Goal: Book appointment/travel/reservation

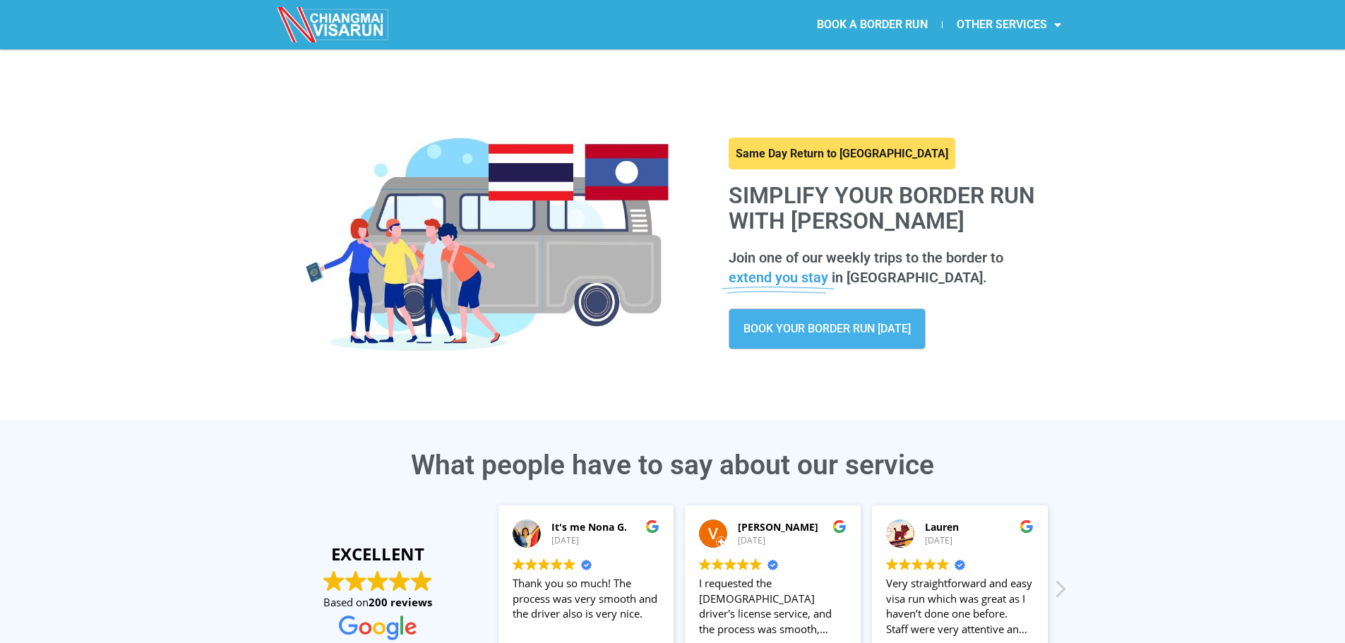
click at [836, 336] on link "BOOK YOUR BORDER RUN [DATE]" at bounding box center [827, 329] width 197 height 41
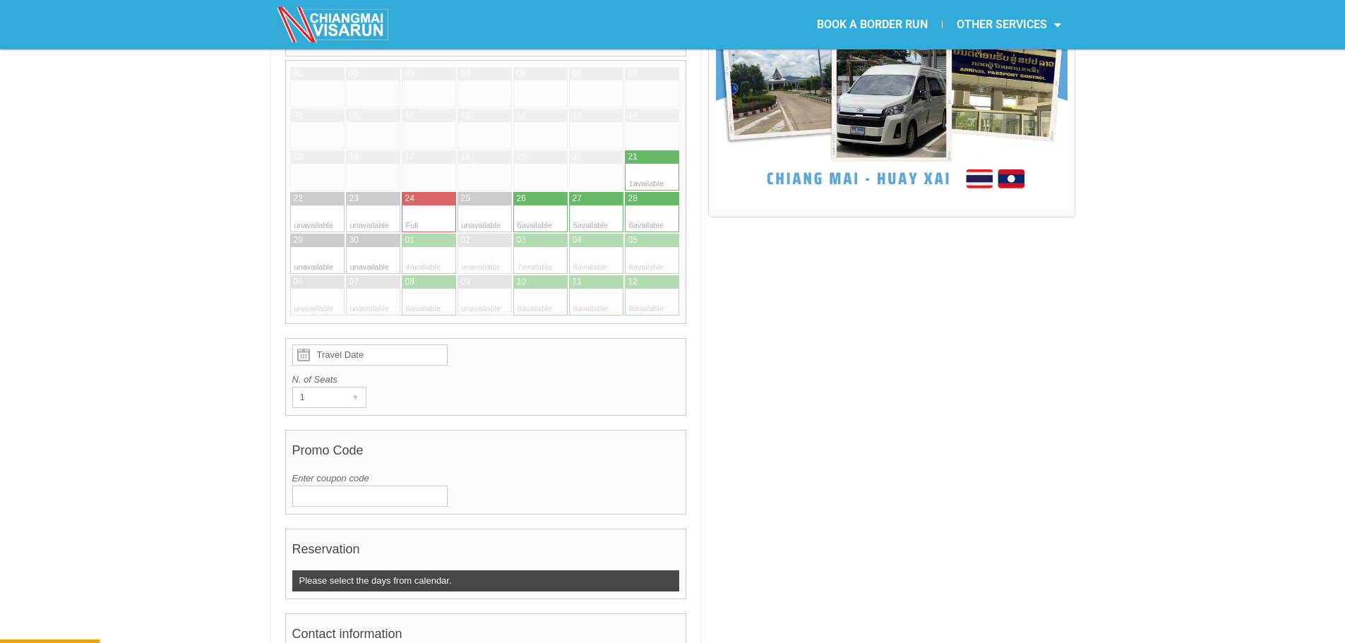
scroll to position [494, 0]
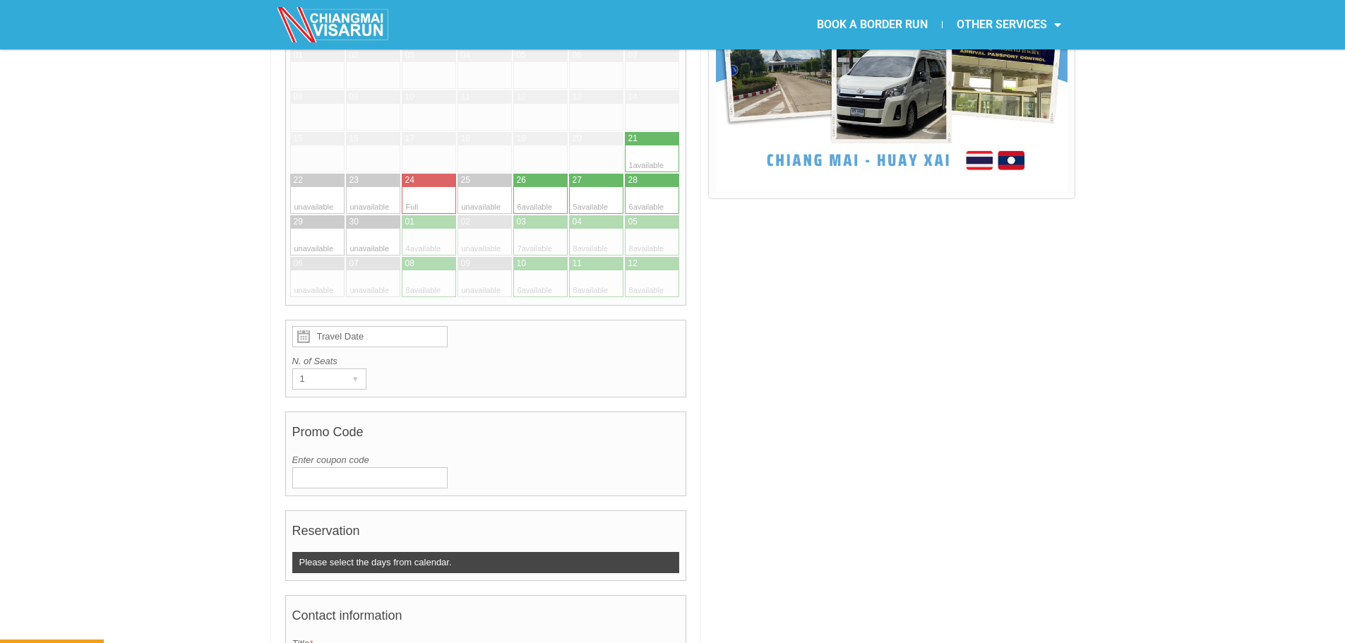
click at [419, 270] on div at bounding box center [416, 283] width 28 height 27
type input "08 October 2025"
radio input "true"
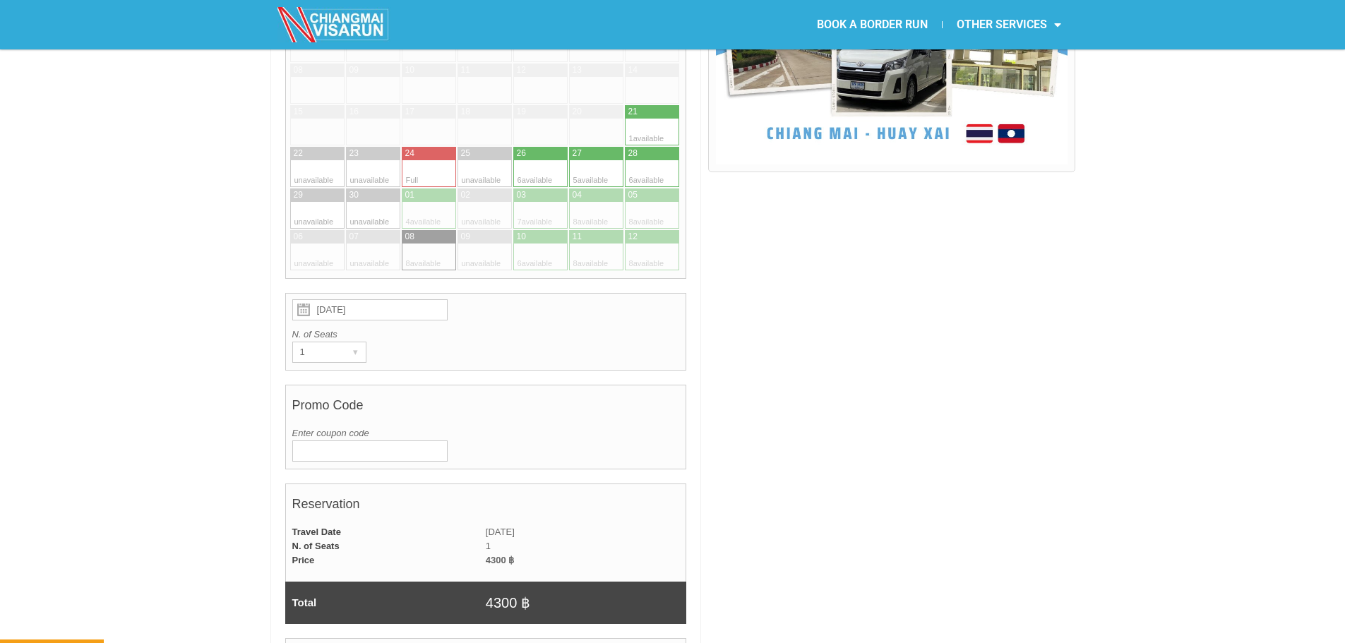
scroll to position [918, 0]
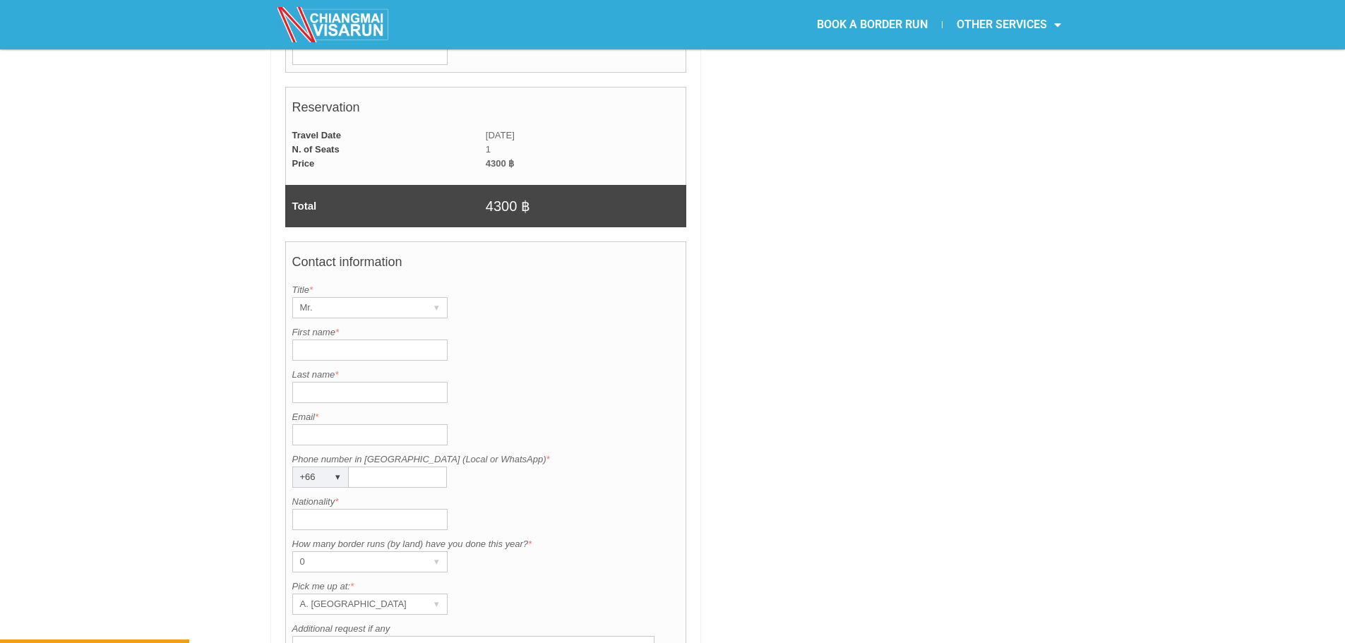
click at [345, 340] on input "First name *" at bounding box center [369, 350] width 155 height 21
click at [417, 340] on input "mathias.olive@gmail." at bounding box center [369, 350] width 155 height 21
type input "mathias.olive@gmail."
click at [417, 340] on input "mathias.olive@gmail." at bounding box center [369, 350] width 155 height 21
type input "Mathias"
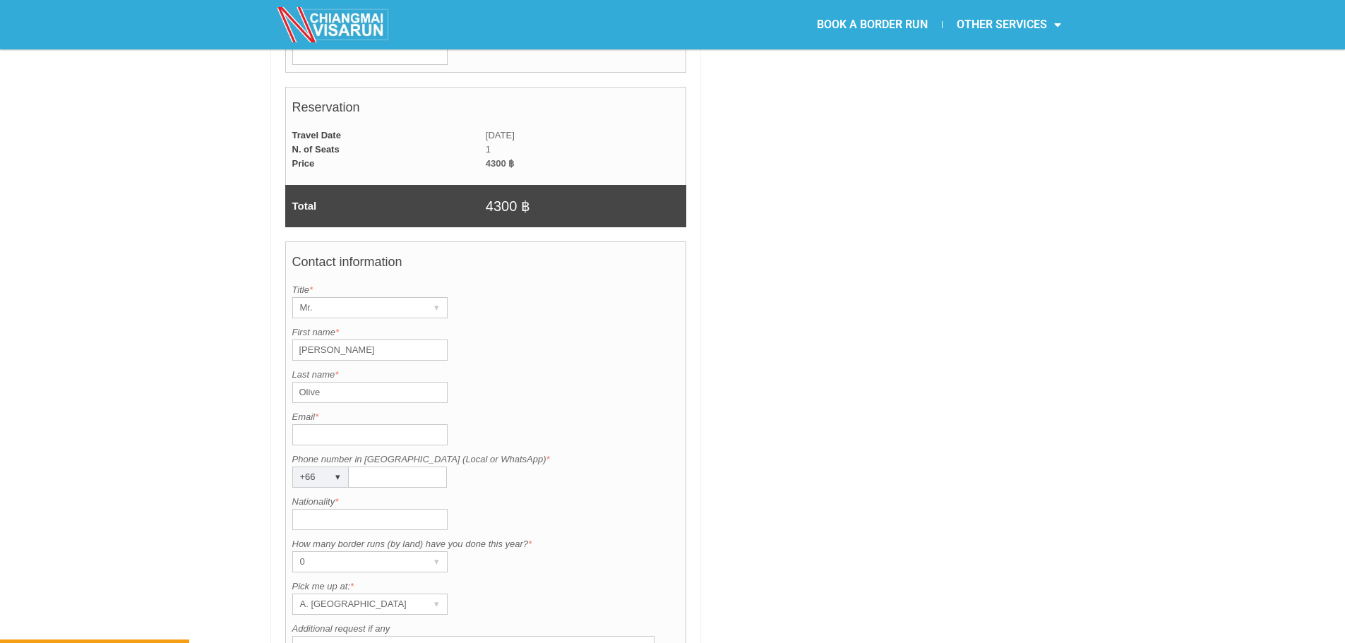
type input "Olive"
click at [369, 424] on input "Email *" at bounding box center [369, 434] width 155 height 21
type input "m"
type input "mathias@sanookstudio.com"
click at [381, 467] on input "Phone number in Thailand (Local or WhatsApp) *" at bounding box center [398, 477] width 98 height 21
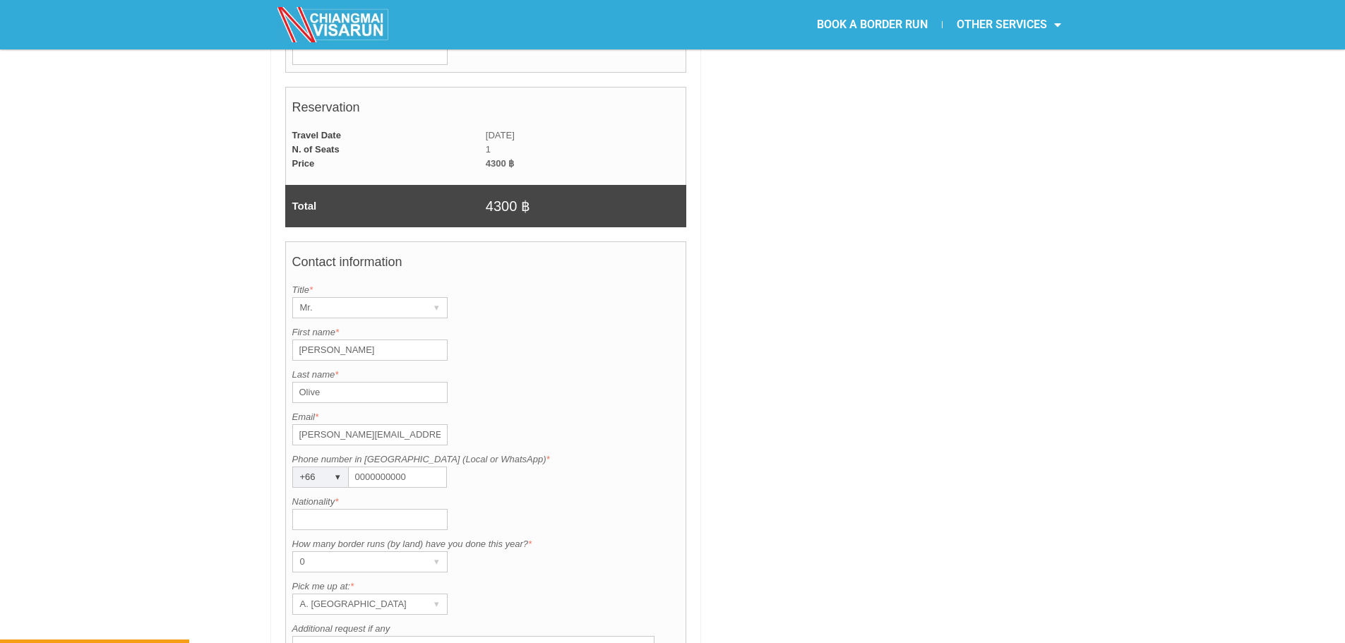
click at [381, 467] on input "0000000000" at bounding box center [398, 477] width 98 height 21
type input "00000000"
type input "FR"
click at [799, 366] on div at bounding box center [891, 186] width 366 height 1442
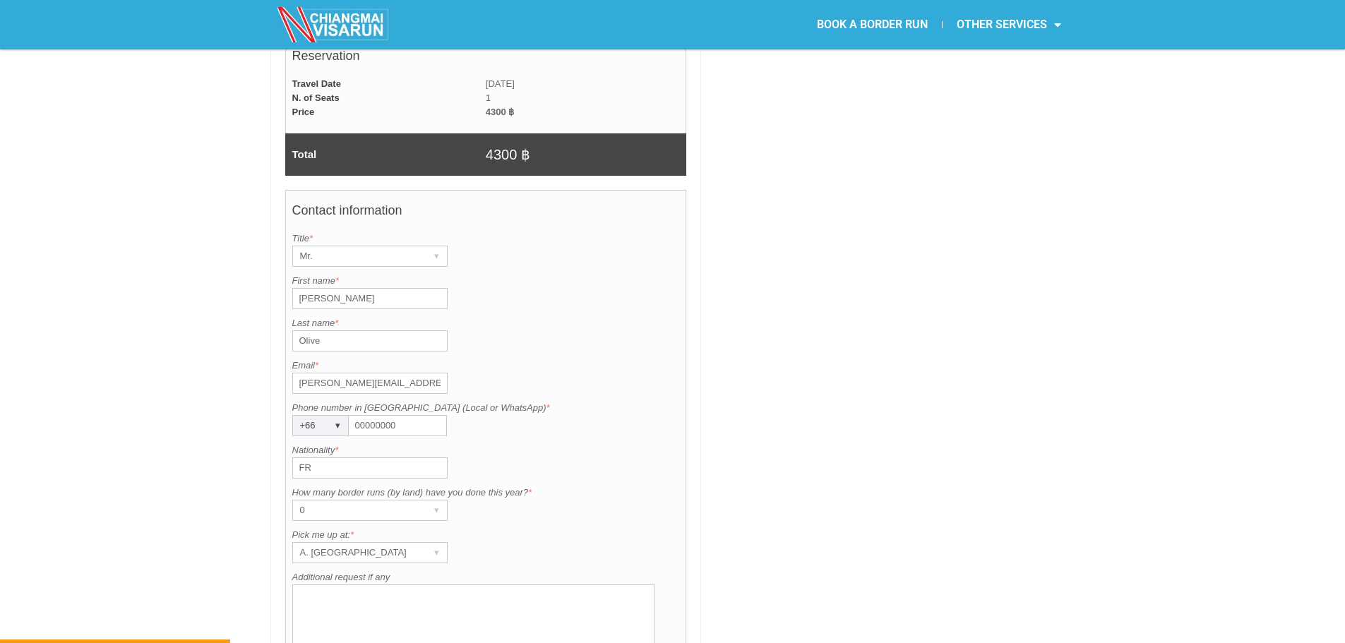
scroll to position [1200, 0]
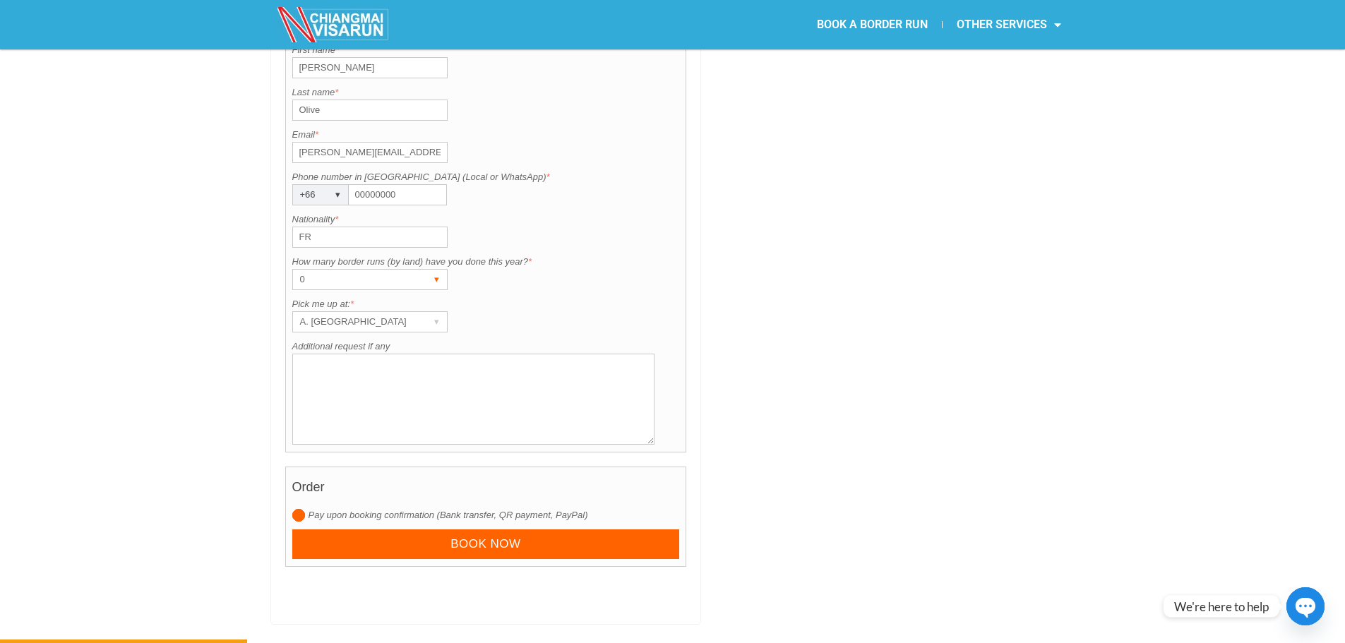
click at [353, 270] on div "0" at bounding box center [356, 280] width 127 height 20
click at [323, 319] on li "1" at bounding box center [363, 329] width 141 height 21
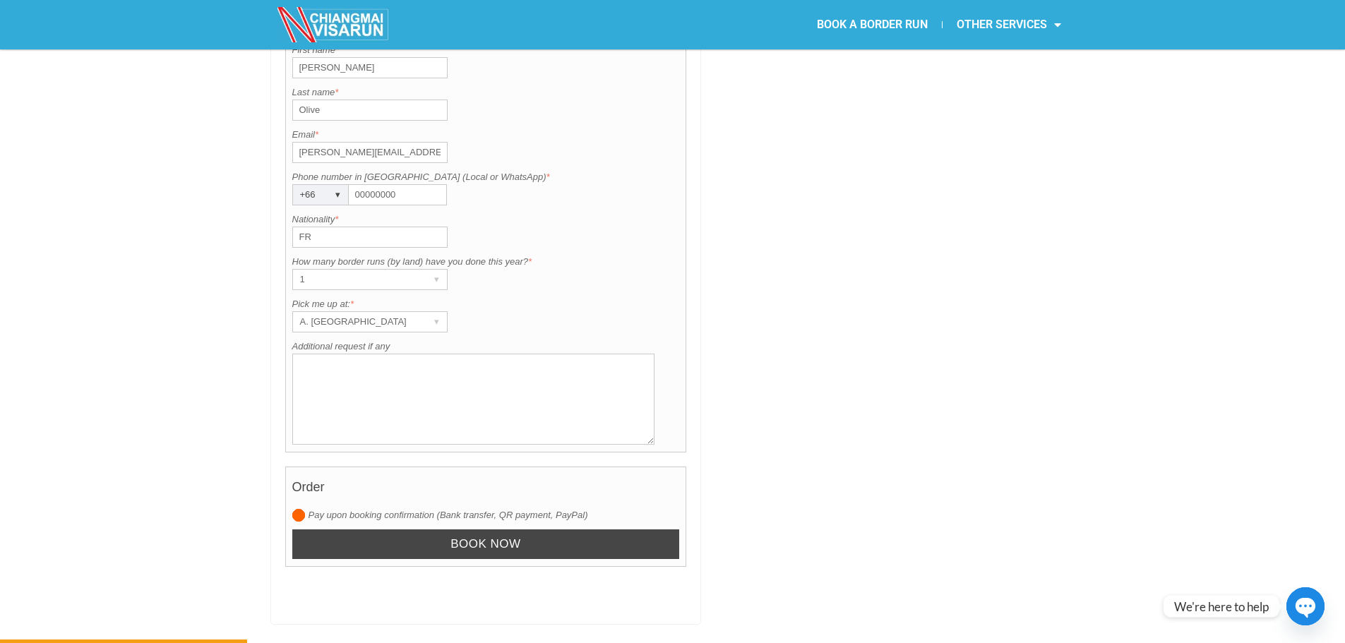
click at [408, 530] on input "Book now" at bounding box center [486, 545] width 388 height 30
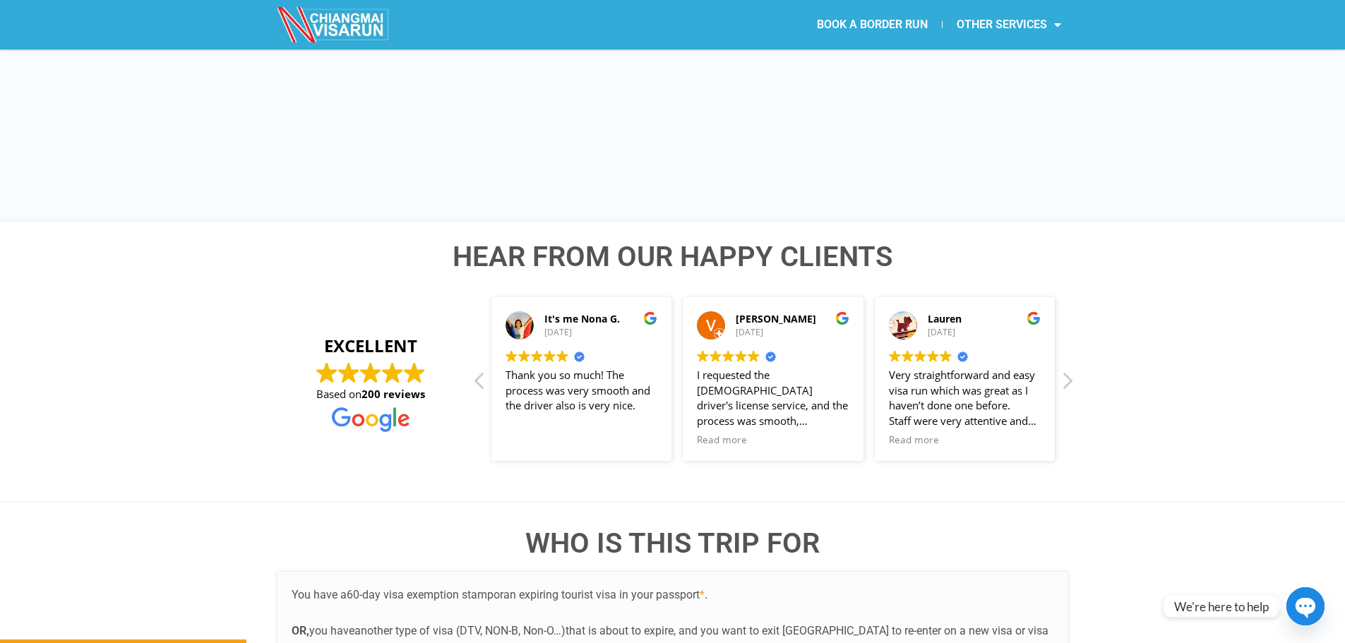
scroll to position [915, 0]
